Goal: Book appointment/travel/reservation

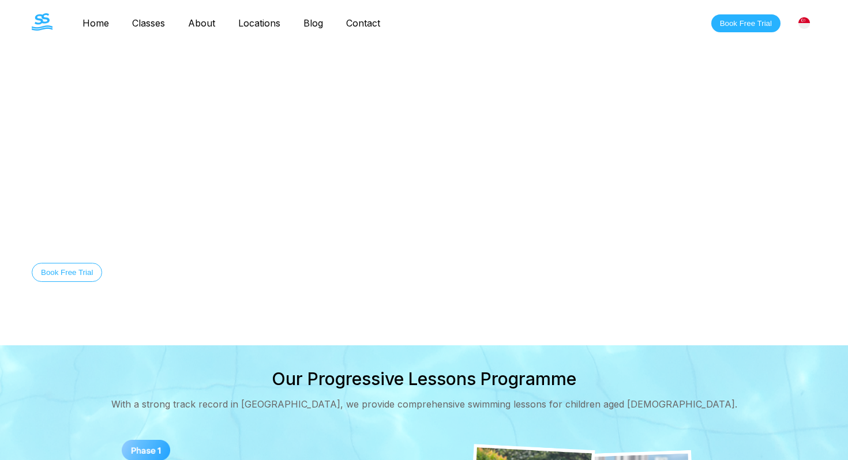
click at [731, 20] on button "Book Free Trial" at bounding box center [745, 23] width 69 height 18
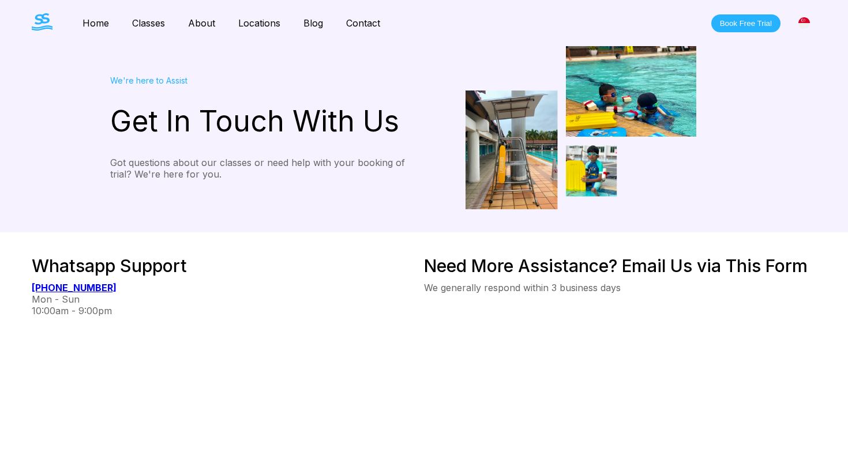
click at [359, 22] on link "Contact" at bounding box center [363, 23] width 57 height 12
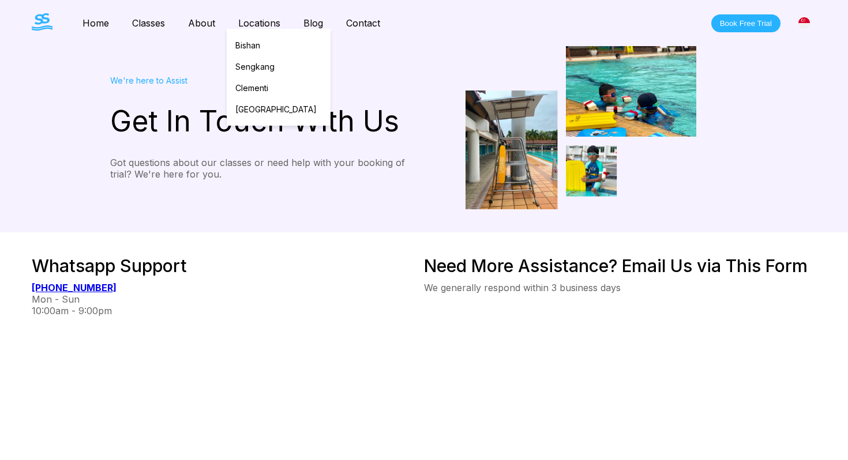
click at [283, 18] on link "Locations" at bounding box center [259, 23] width 65 height 12
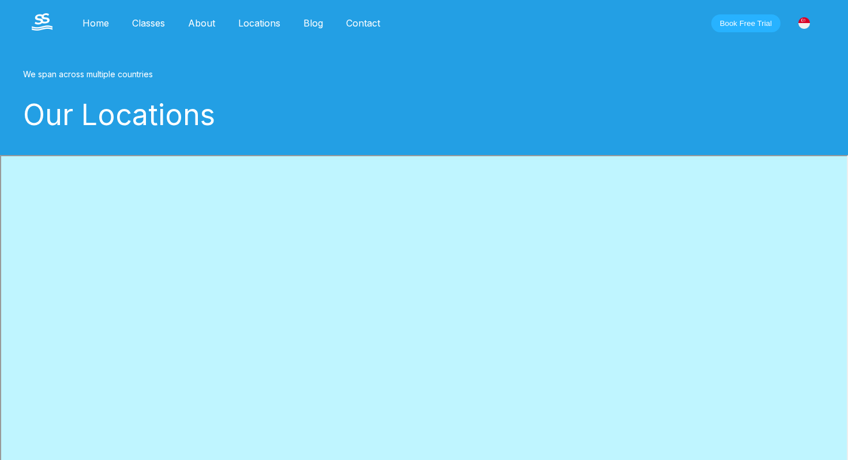
click at [200, 27] on link "About" at bounding box center [202, 23] width 50 height 12
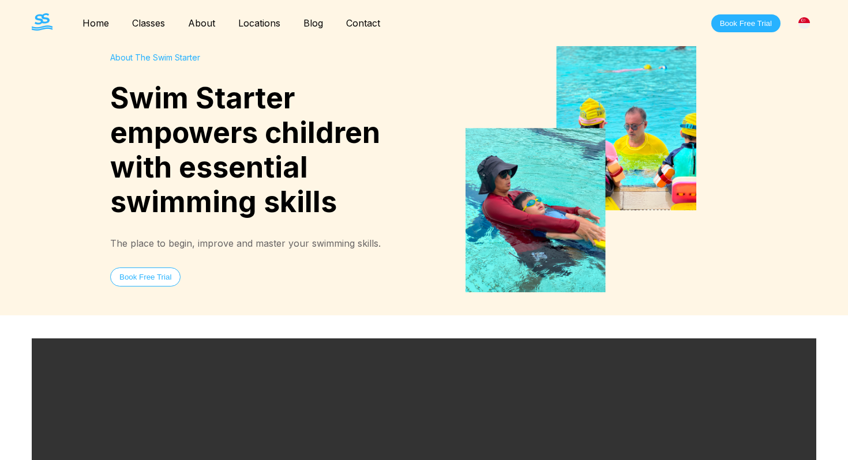
click at [151, 27] on link "Classes" at bounding box center [149, 23] width 56 height 12
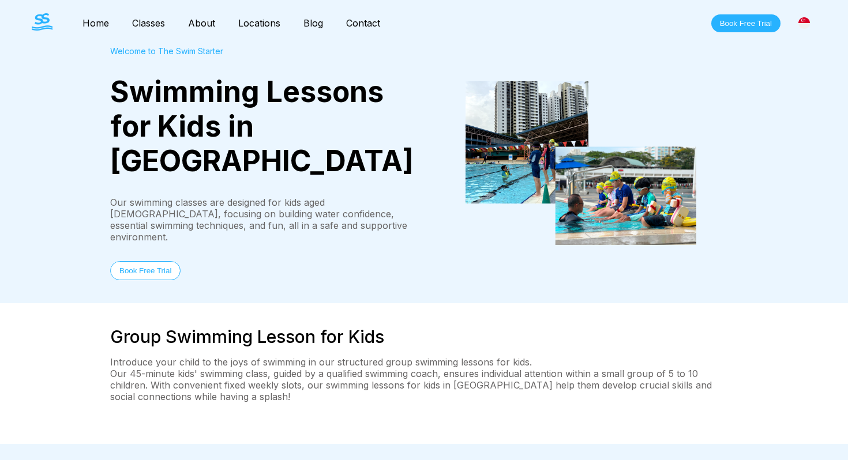
click at [151, 261] on button "Book Free Trial" at bounding box center [145, 270] width 70 height 19
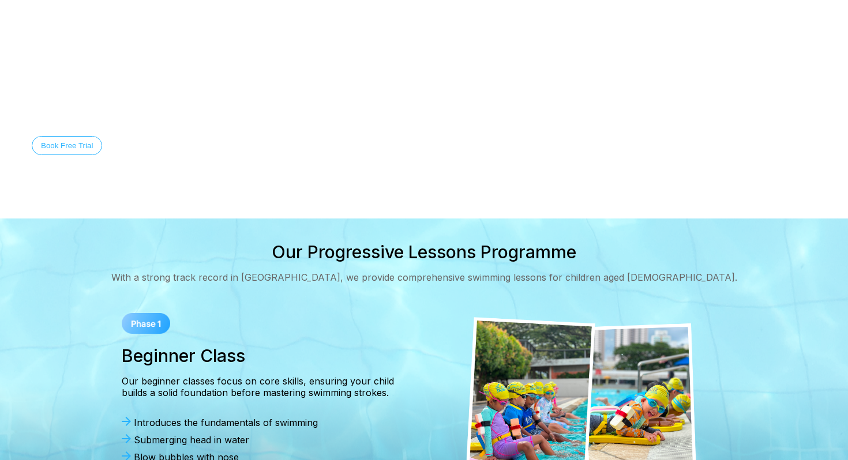
scroll to position [21, 0]
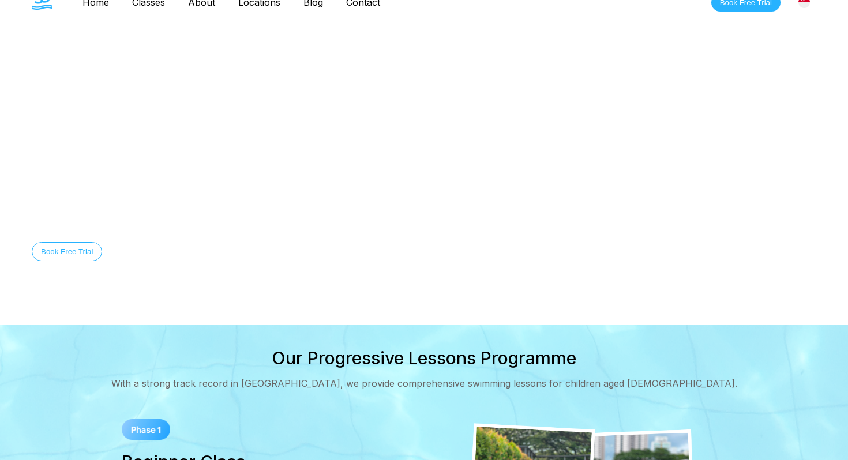
click at [755, 5] on button "Book Free Trial" at bounding box center [745, 3] width 69 height 18
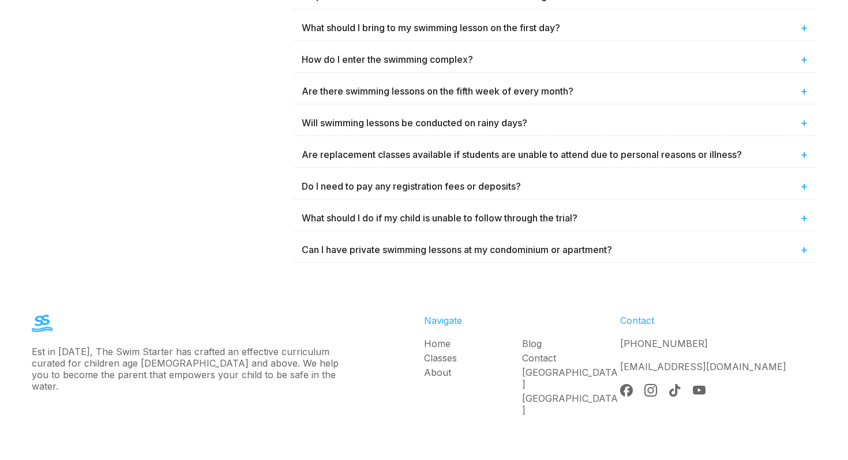
scroll to position [818, 0]
